Goal: Information Seeking & Learning: Understand process/instructions

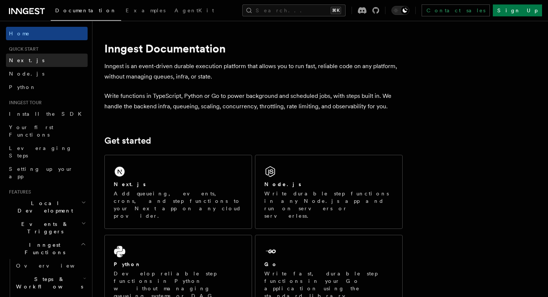
click at [17, 58] on span "Next.js" at bounding box center [26, 60] width 35 height 6
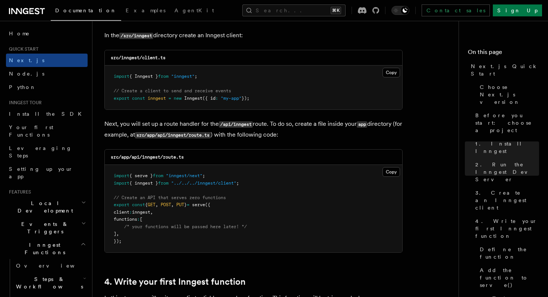
scroll to position [957, 0]
click at [386, 173] on button "Copy Copied" at bounding box center [391, 172] width 18 height 10
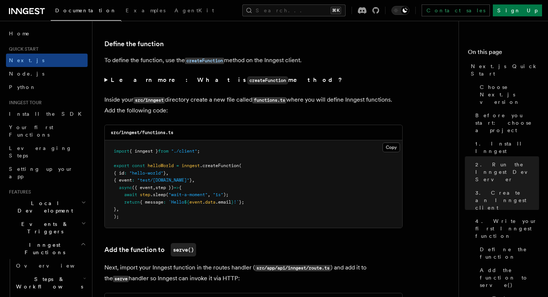
scroll to position [1260, 0]
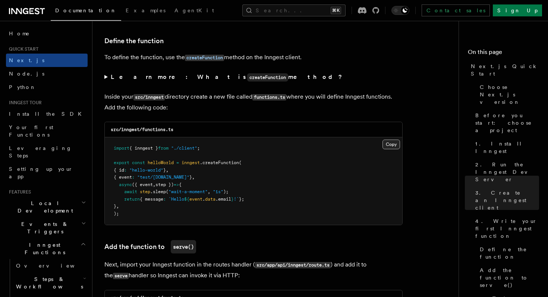
click at [391, 147] on button "Copy Copied" at bounding box center [391, 145] width 18 height 10
drag, startPoint x: 144, startPoint y: 133, endPoint x: 187, endPoint y: 133, distance: 43.6
click at [187, 133] on div "src/inngest/functions.ts" at bounding box center [253, 129] width 297 height 15
copy code "functions.ts"
click at [387, 149] on button "Copy Copied" at bounding box center [391, 145] width 18 height 10
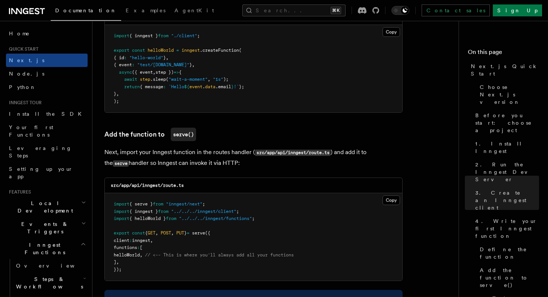
scroll to position [1372, 0]
